Goal: Information Seeking & Learning: Learn about a topic

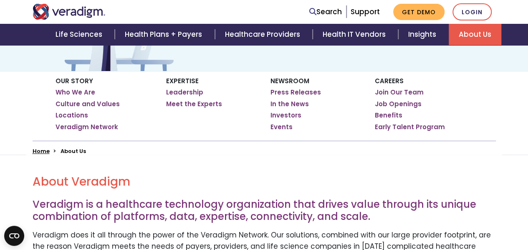
scroll to position [107, 0]
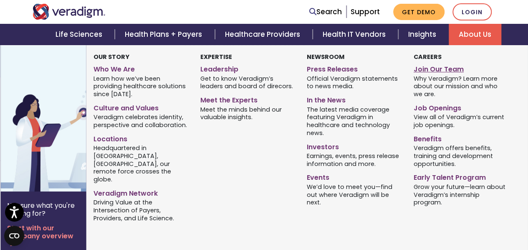
click at [428, 67] on link "Join Our Team" at bounding box center [461, 68] width 94 height 12
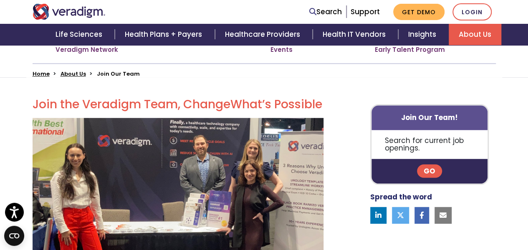
scroll to position [194, 0]
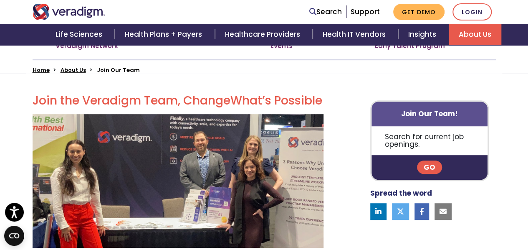
click at [429, 166] on link "Go" at bounding box center [429, 166] width 25 height 13
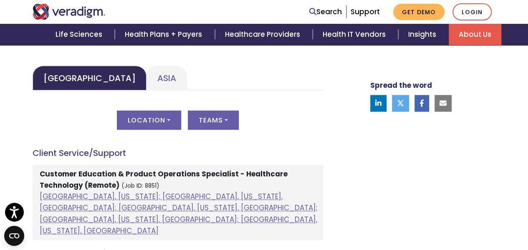
scroll to position [396, 0]
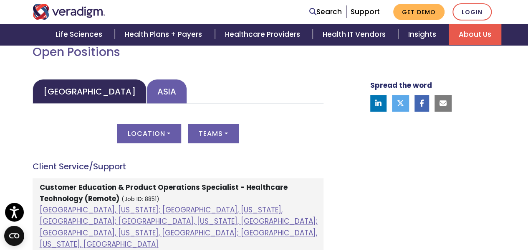
click at [147, 91] on link "Asia" at bounding box center [167, 91] width 40 height 25
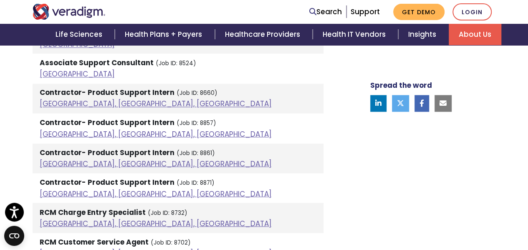
scroll to position [656, 0]
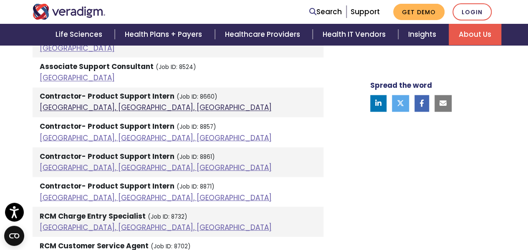
click at [109, 106] on link "Pune, Maharashtra, India" at bounding box center [156, 107] width 232 height 10
